Goal: Book appointment/travel/reservation

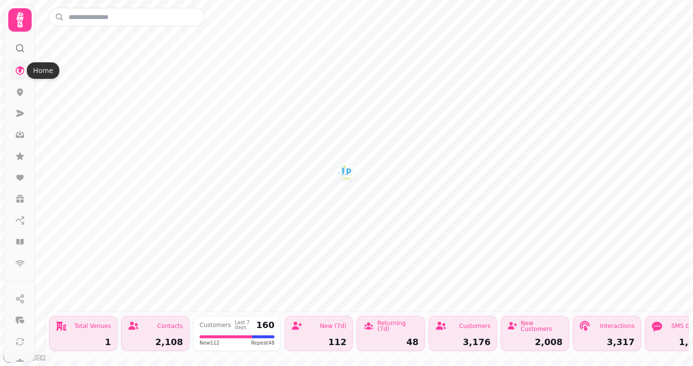
click at [21, 75] on icon at bounding box center [20, 71] width 10 height 10
click at [22, 89] on icon at bounding box center [20, 92] width 10 height 10
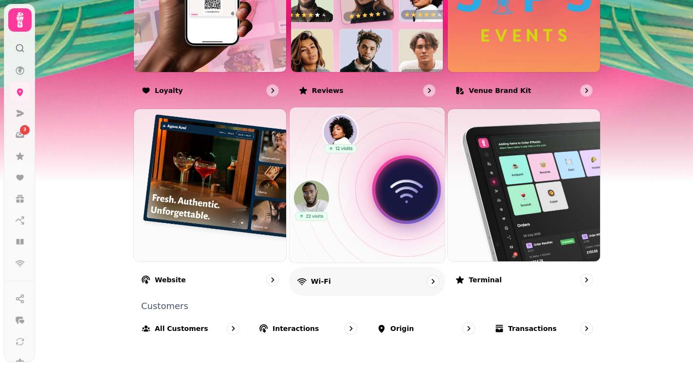
scroll to position [623, 0]
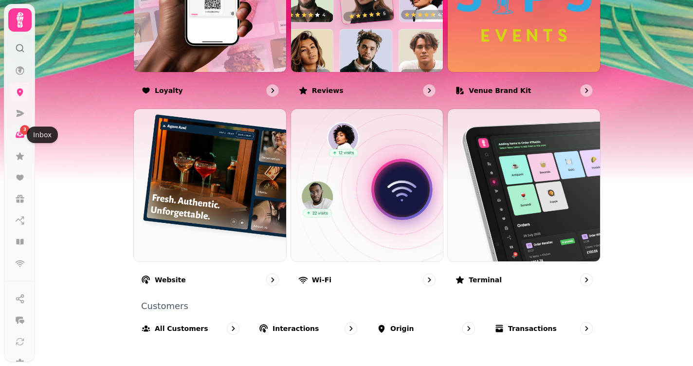
click at [21, 137] on icon at bounding box center [20, 135] width 9 height 6
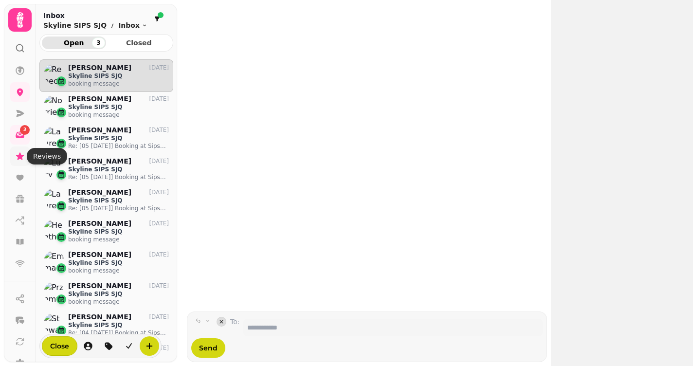
scroll to position [298, 134]
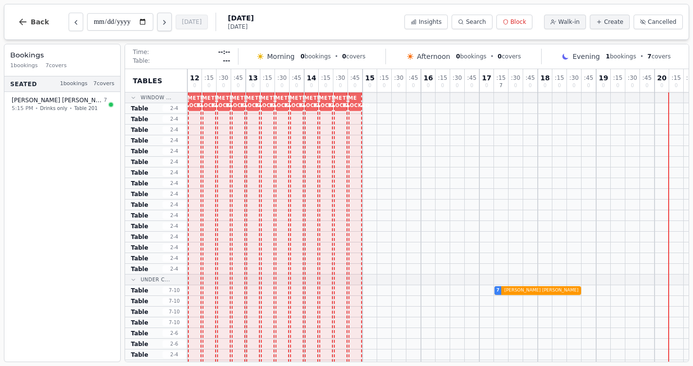
click at [161, 21] on icon "Next day" at bounding box center [165, 22] width 8 height 8
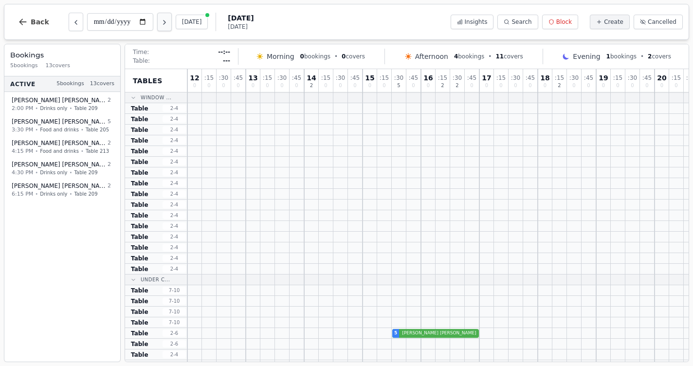
click at [157, 20] on button "Next day" at bounding box center [164, 22] width 15 height 18
click at [161, 22] on icon "Next day" at bounding box center [165, 22] width 8 height 8
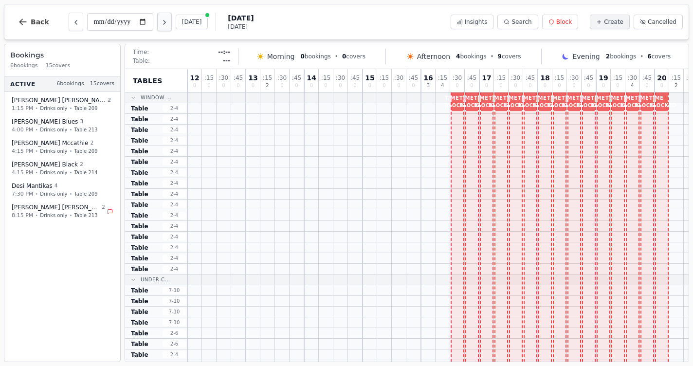
click at [161, 22] on icon "Next day" at bounding box center [165, 22] width 8 height 8
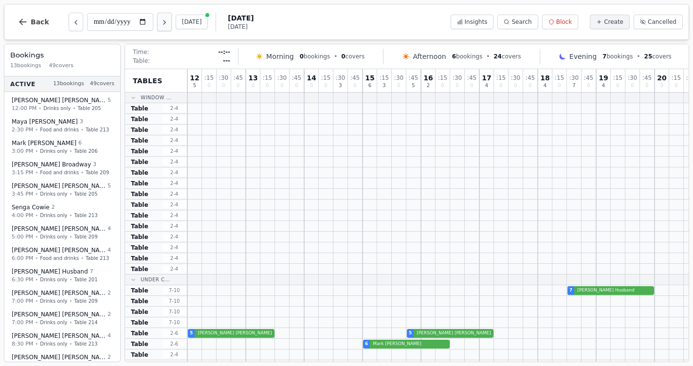
click at [161, 22] on icon "Next day" at bounding box center [165, 22] width 8 height 8
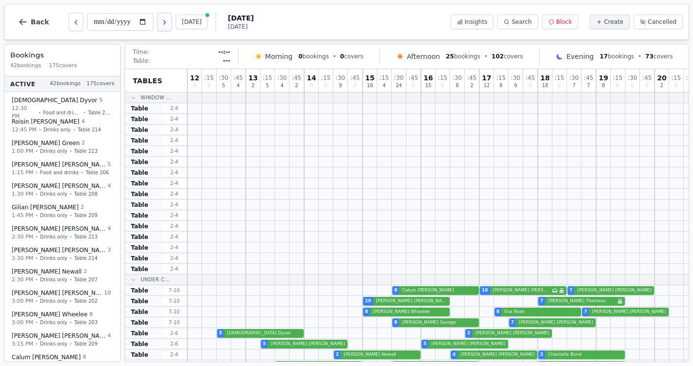
click at [161, 22] on icon "Next day" at bounding box center [165, 22] width 8 height 8
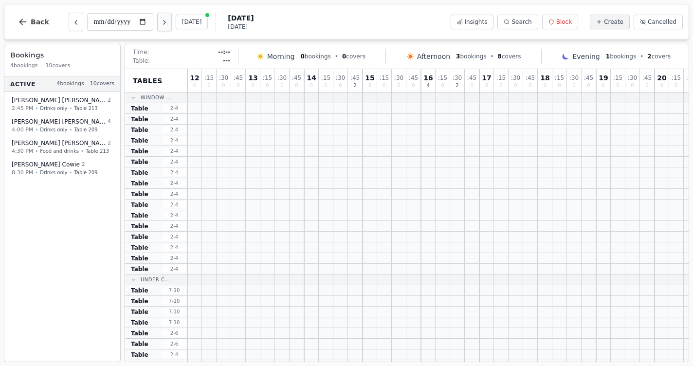
click at [161, 22] on icon "Next day" at bounding box center [165, 22] width 8 height 8
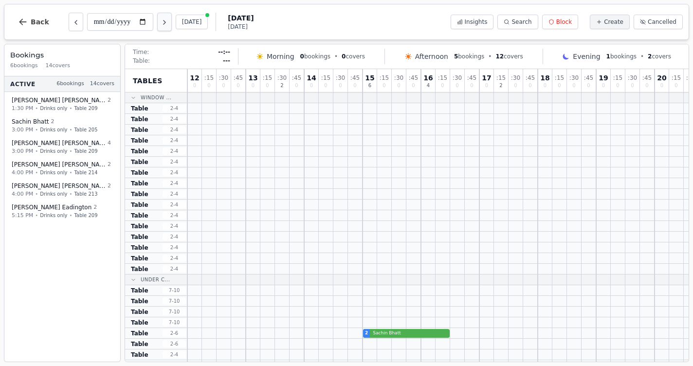
click at [161, 22] on icon "Next day" at bounding box center [165, 22] width 8 height 8
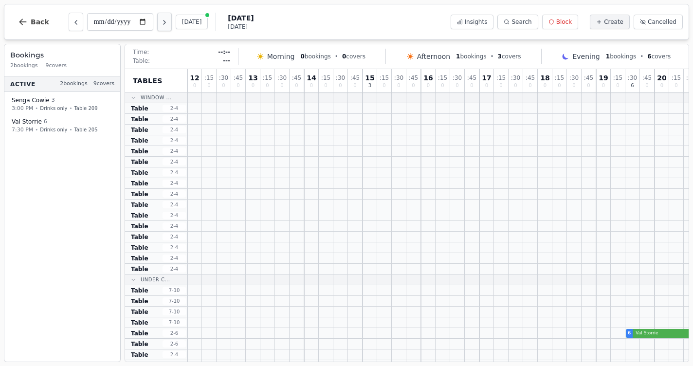
click at [161, 22] on icon "Next day" at bounding box center [165, 22] width 8 height 8
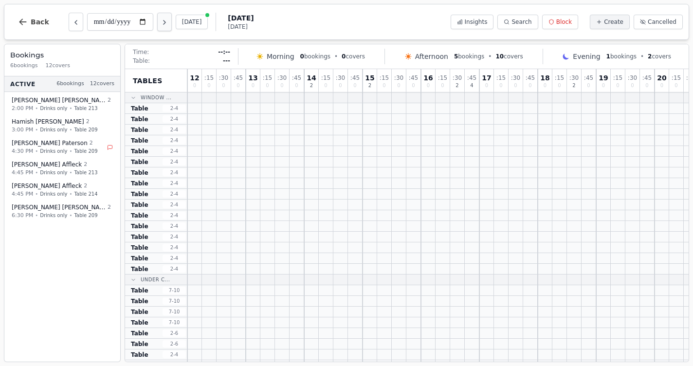
click at [161, 22] on icon "Next day" at bounding box center [165, 22] width 8 height 8
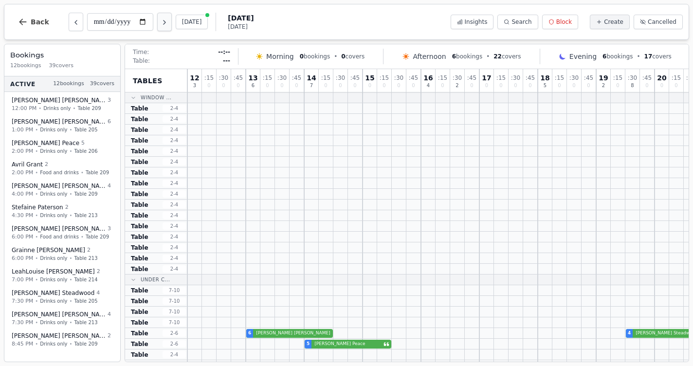
click at [161, 22] on icon "Next day" at bounding box center [165, 22] width 8 height 8
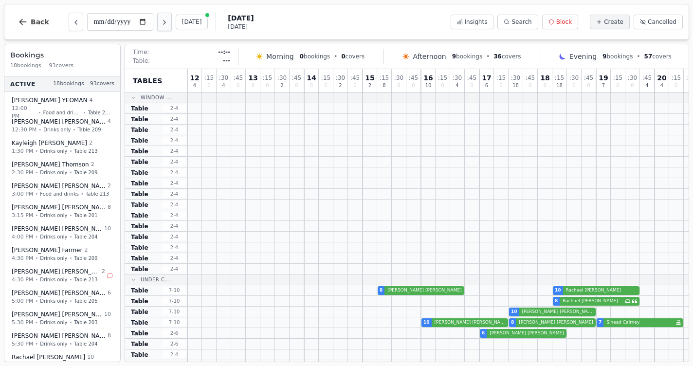
click at [161, 22] on icon "Next day" at bounding box center [165, 22] width 8 height 8
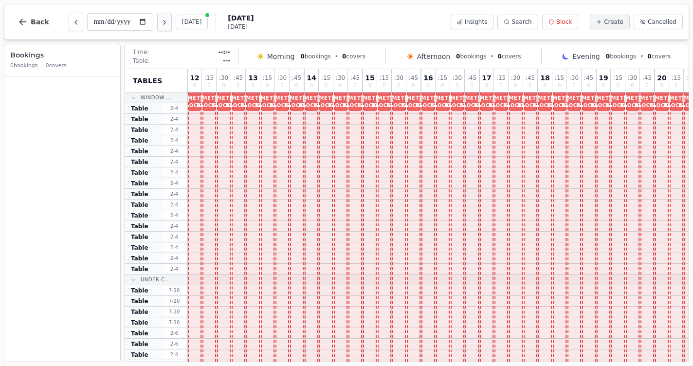
click at [161, 22] on icon "Next day" at bounding box center [165, 22] width 8 height 8
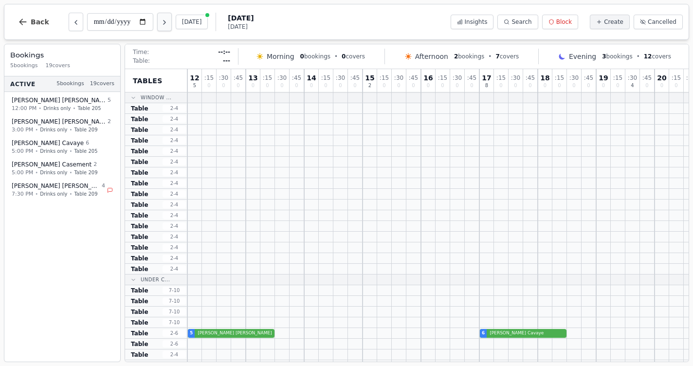
click at [161, 22] on icon "Next day" at bounding box center [165, 22] width 8 height 8
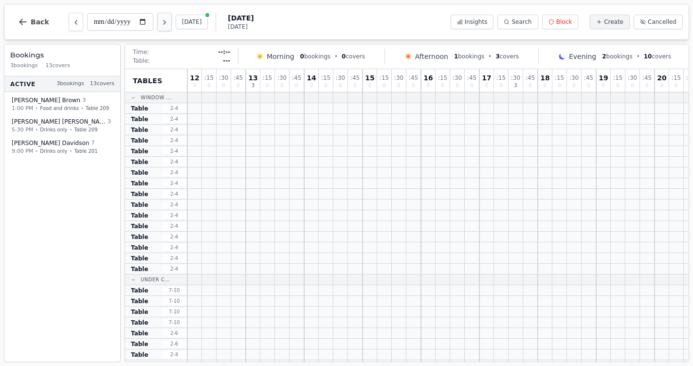
click at [161, 22] on icon "Next day" at bounding box center [165, 22] width 8 height 8
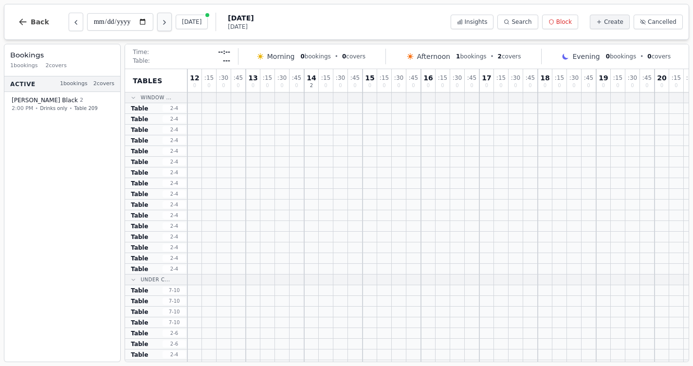
click at [161, 22] on icon "Next day" at bounding box center [165, 22] width 8 height 8
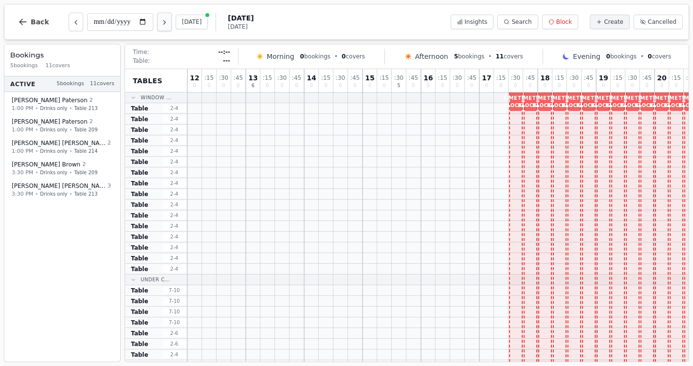
click at [161, 22] on icon "Next day" at bounding box center [165, 22] width 8 height 8
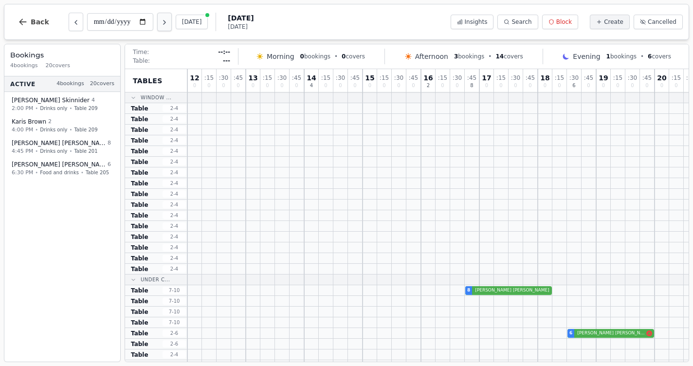
click at [161, 22] on icon "Next day" at bounding box center [165, 22] width 8 height 8
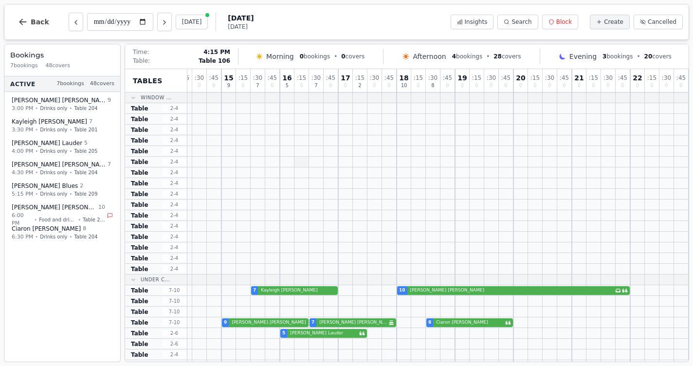
scroll to position [0, 141]
click at [161, 23] on icon "Next day" at bounding box center [165, 22] width 8 height 8
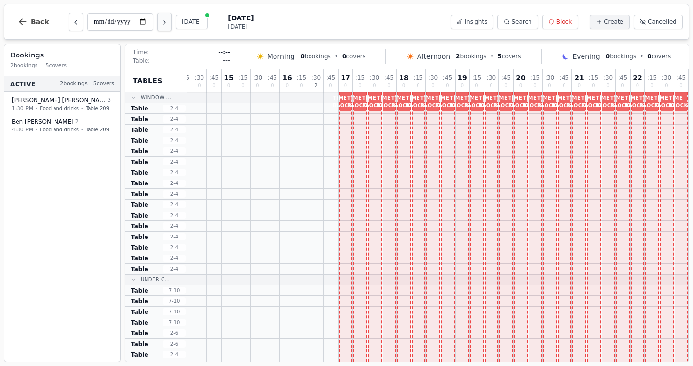
click at [161, 23] on icon "Next day" at bounding box center [165, 22] width 8 height 8
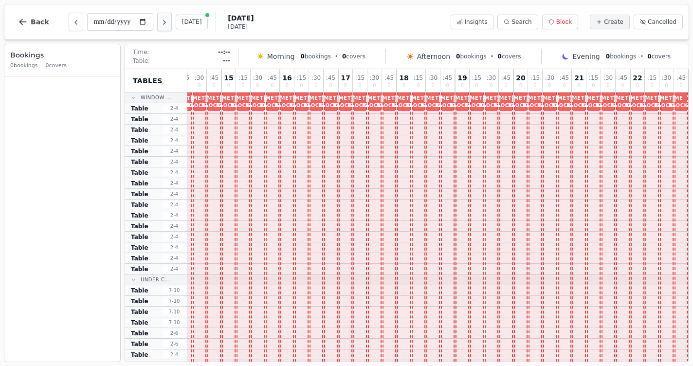
click at [161, 23] on icon "Next day" at bounding box center [165, 22] width 8 height 8
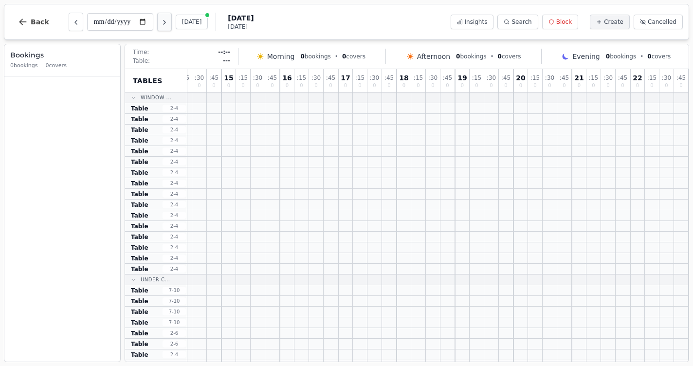
click at [161, 23] on icon "Next day" at bounding box center [165, 22] width 8 height 8
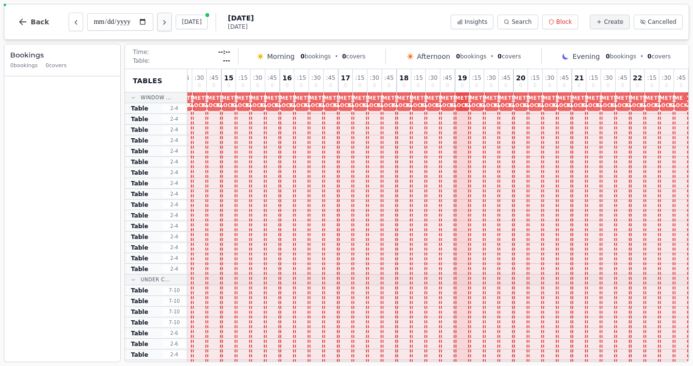
click at [161, 23] on icon "Next day" at bounding box center [165, 22] width 8 height 8
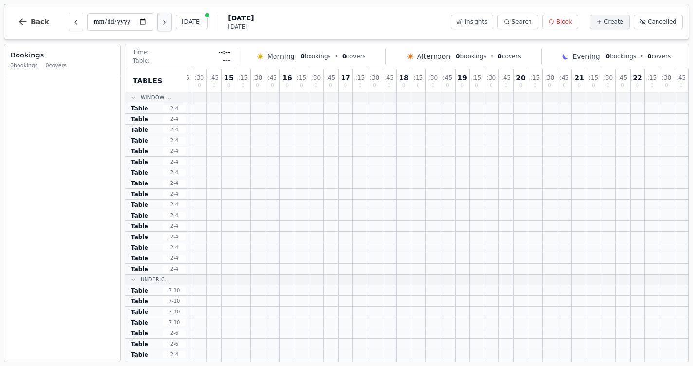
click at [161, 23] on icon "Next day" at bounding box center [165, 22] width 8 height 8
click at [80, 23] on button "Previous day" at bounding box center [76, 22] width 15 height 18
click at [161, 24] on icon "Next day" at bounding box center [165, 22] width 8 height 8
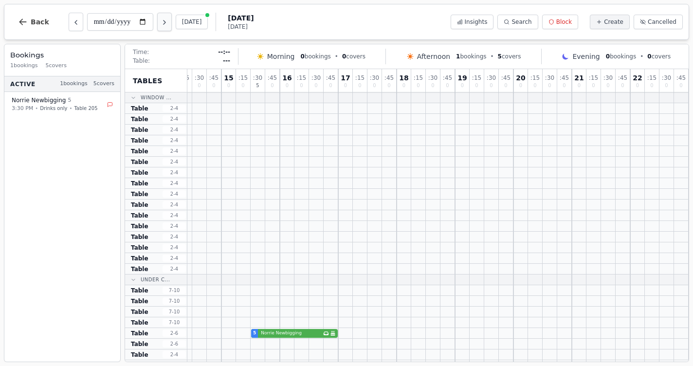
click at [161, 24] on icon "Next day" at bounding box center [165, 22] width 8 height 8
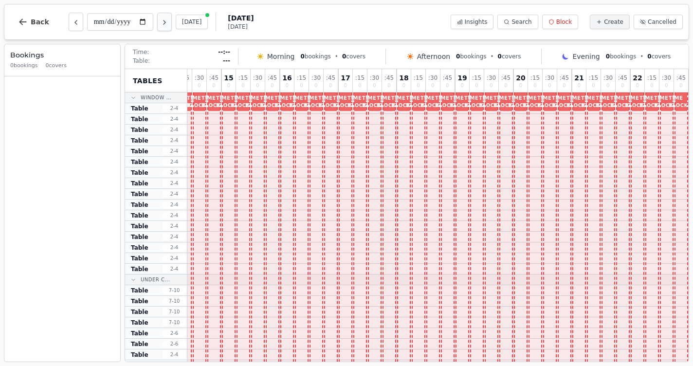
click at [161, 24] on icon "Next day" at bounding box center [165, 22] width 8 height 8
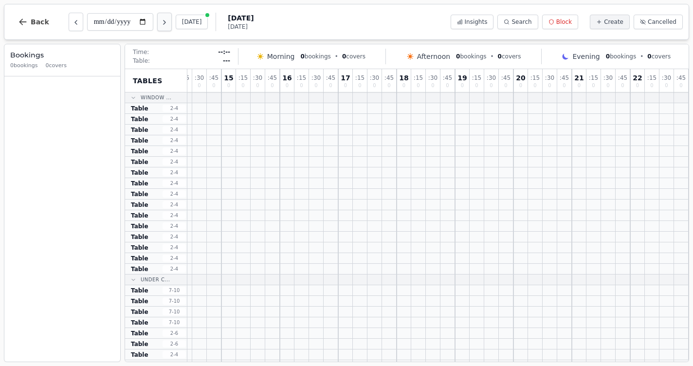
click at [161, 24] on icon "Next day" at bounding box center [165, 22] width 8 height 8
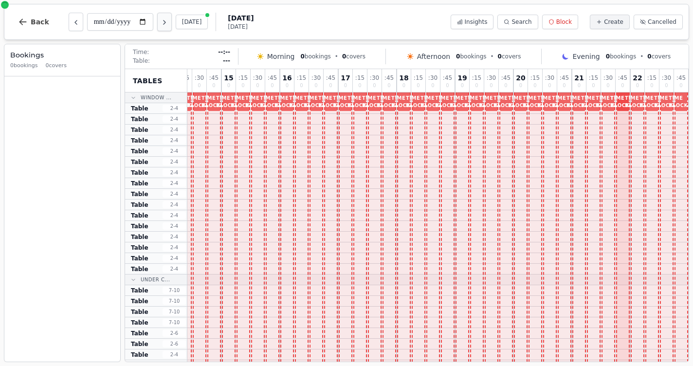
click at [161, 24] on icon "Next day" at bounding box center [165, 22] width 8 height 8
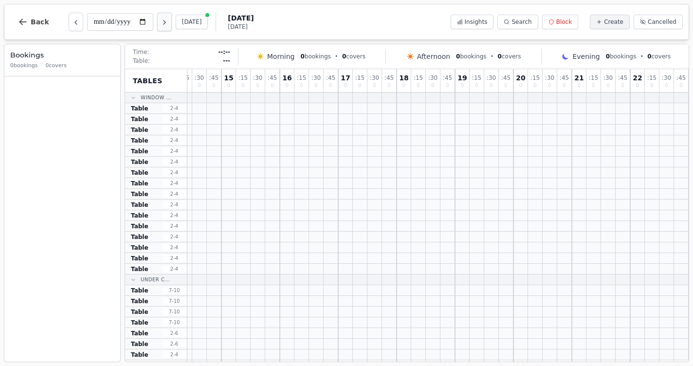
click at [161, 24] on icon "Next day" at bounding box center [165, 22] width 8 height 8
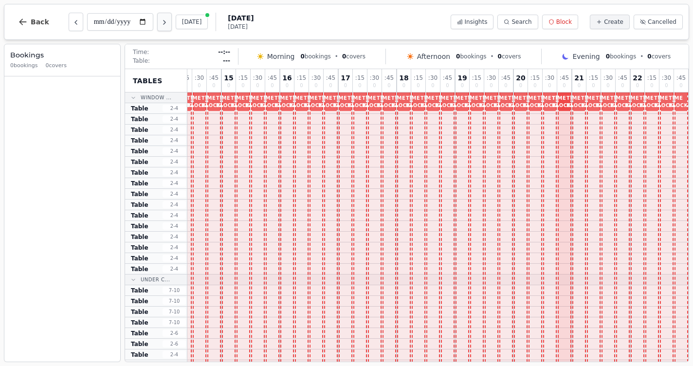
click at [161, 24] on icon "Next day" at bounding box center [165, 22] width 8 height 8
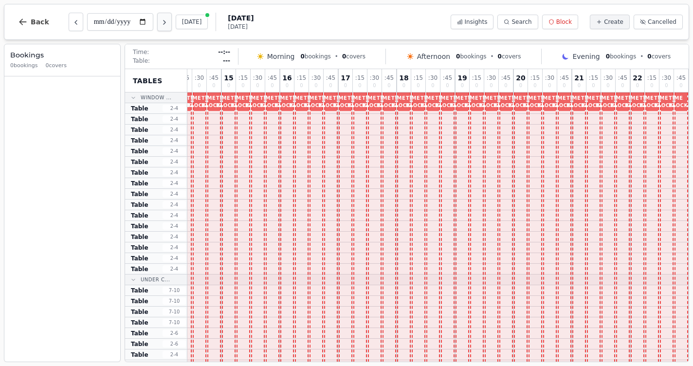
click at [161, 24] on icon "Next day" at bounding box center [165, 22] width 8 height 8
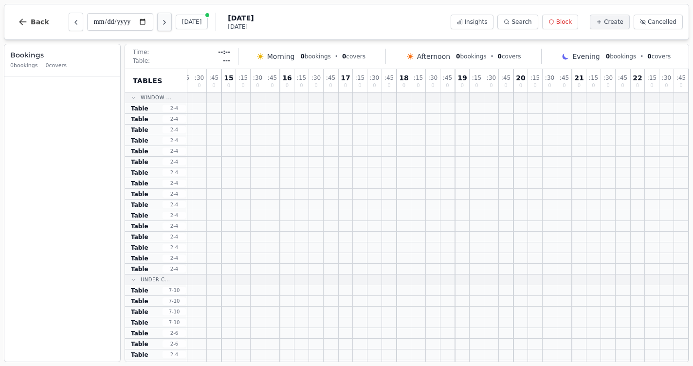
click at [161, 24] on icon "Next day" at bounding box center [165, 22] width 8 height 8
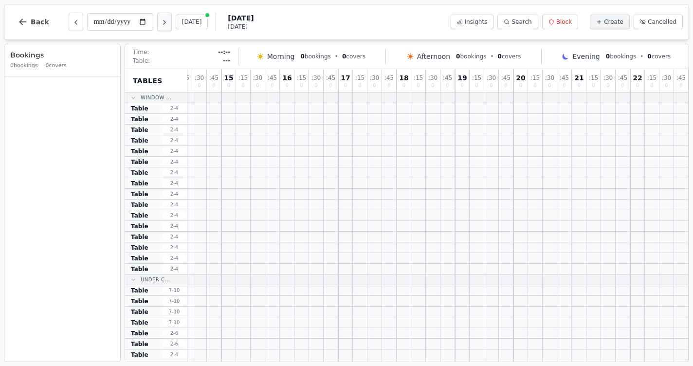
click at [161, 24] on icon "Next day" at bounding box center [165, 22] width 8 height 8
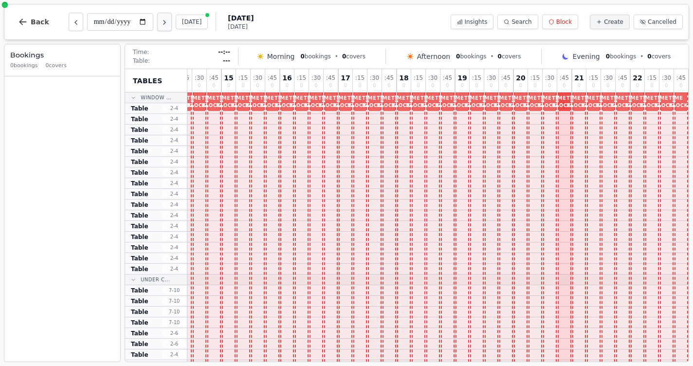
click at [161, 24] on icon "Next day" at bounding box center [165, 22] width 8 height 8
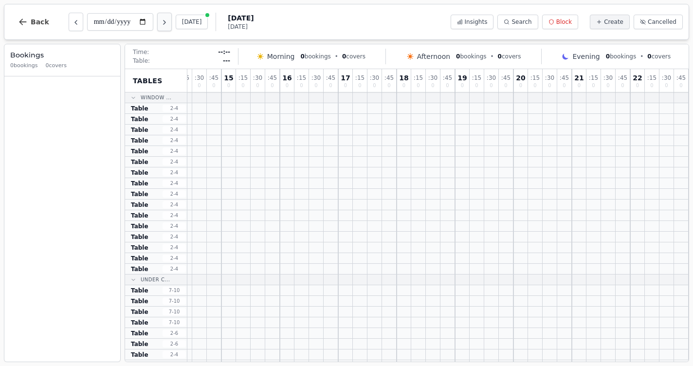
click at [161, 24] on icon "Next day" at bounding box center [165, 22] width 8 height 8
type input "**********"
